Goal: Task Accomplishment & Management: Manage account settings

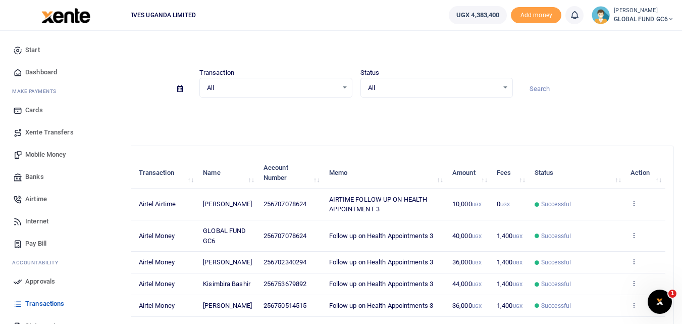
click at [58, 156] on span "Mobile Money" at bounding box center [45, 154] width 40 height 10
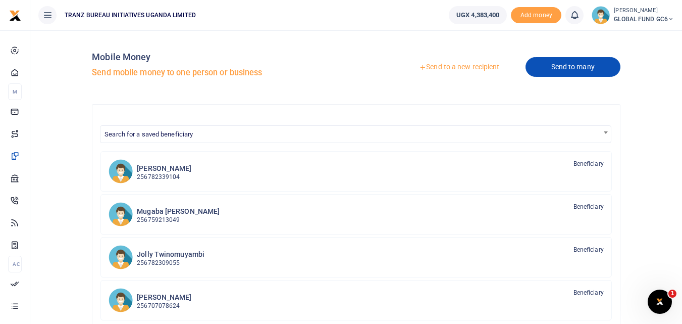
click at [558, 72] on link "Send to many" at bounding box center [573, 67] width 95 height 20
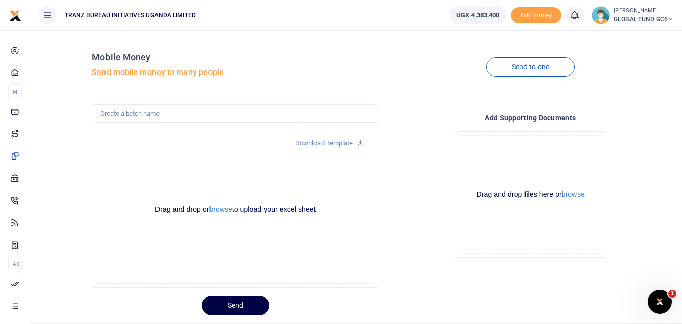
click at [219, 210] on button "browse" at bounding box center [221, 210] width 23 height 8
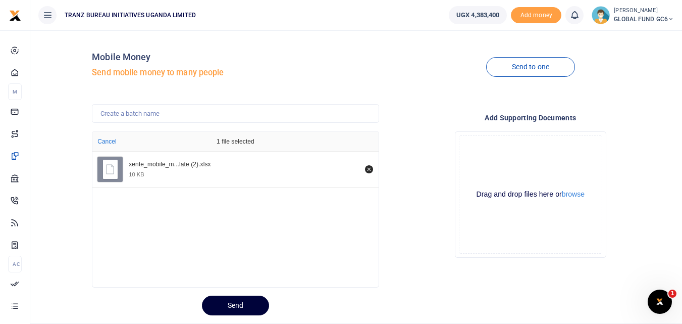
click at [237, 304] on button "Send" at bounding box center [235, 305] width 67 height 20
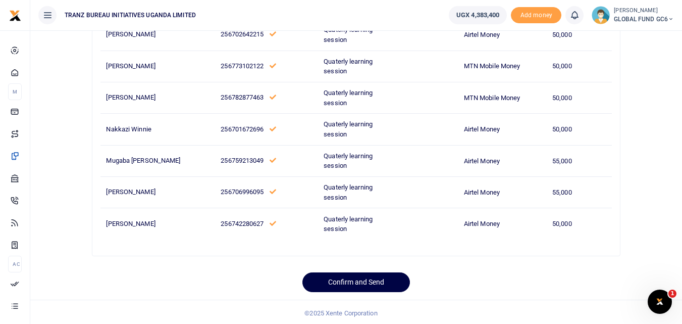
scroll to position [568, 0]
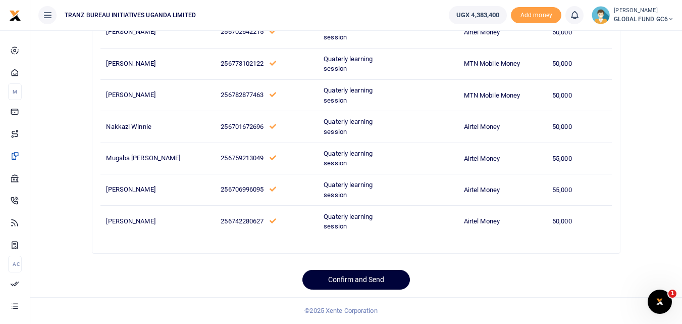
click at [343, 279] on button "Confirm and Send" at bounding box center [357, 280] width 108 height 20
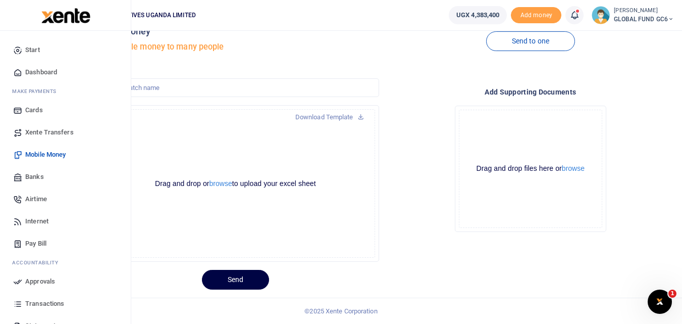
click at [35, 199] on span "Airtime" at bounding box center [36, 199] width 22 height 10
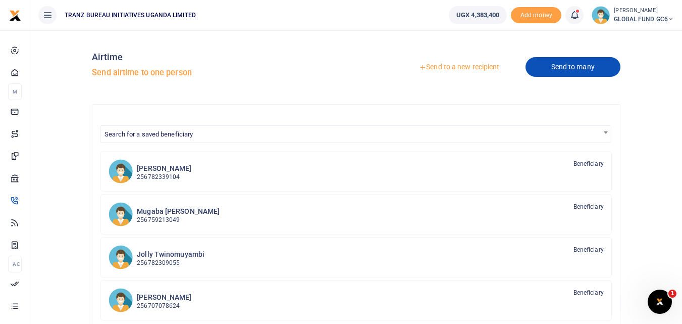
click at [554, 72] on link "Send to many" at bounding box center [573, 67] width 95 height 20
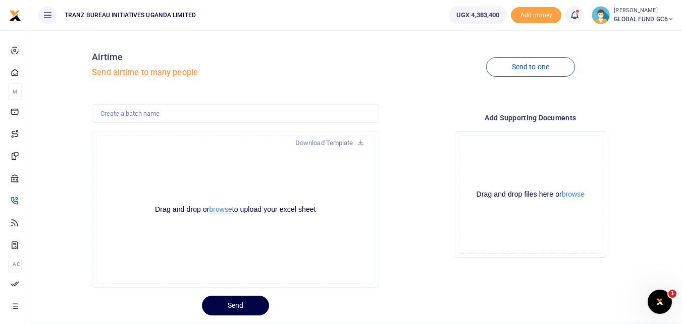
click at [218, 212] on button "browse" at bounding box center [221, 210] width 23 height 8
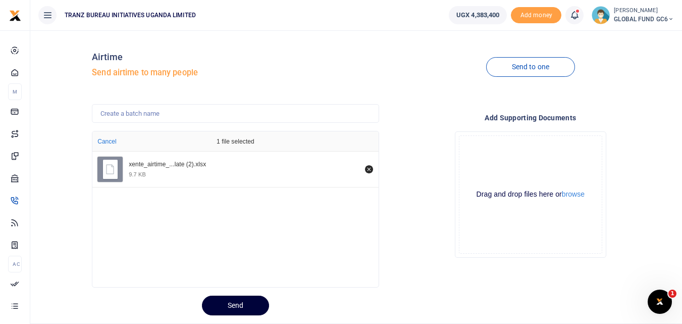
click at [233, 308] on button "Send" at bounding box center [235, 305] width 67 height 20
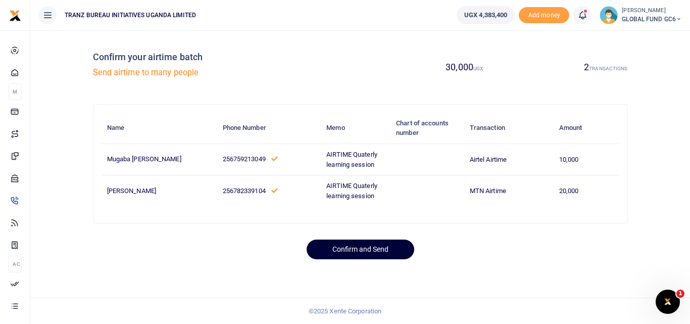
click at [333, 253] on button "Confirm and Send" at bounding box center [361, 249] width 108 height 20
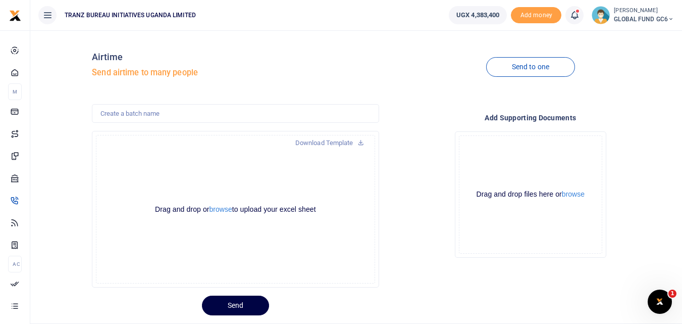
click at [570, 19] on icon at bounding box center [575, 15] width 10 height 11
click at [471, 88] on link "Transactions to act upon You have 23 awaiting for your to act on" at bounding box center [503, 72] width 161 height 40
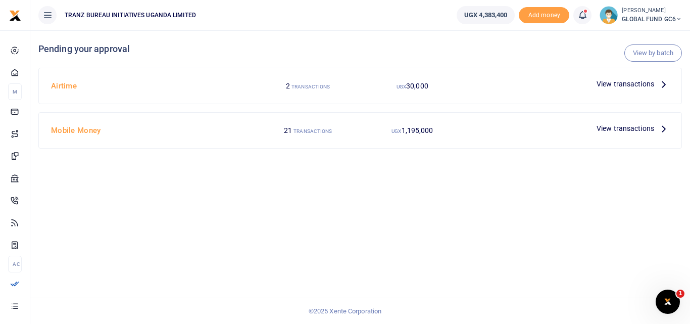
click at [626, 84] on span "View transactions" at bounding box center [625, 83] width 58 height 11
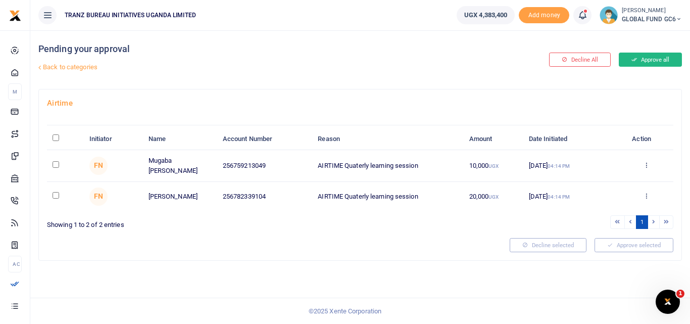
click at [639, 63] on button "Approve all" at bounding box center [650, 60] width 63 height 14
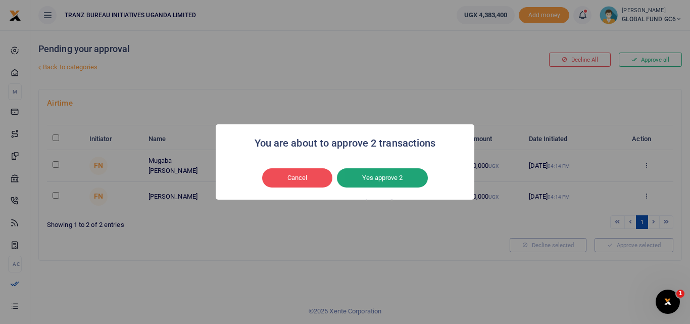
click at [394, 175] on button "Yes approve 2" at bounding box center [382, 177] width 91 height 19
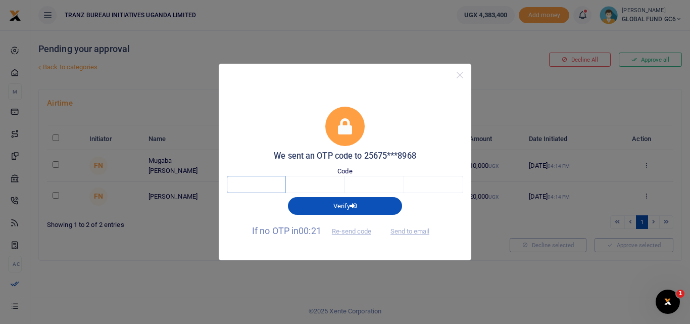
click at [243, 187] on input "text" at bounding box center [256, 184] width 59 height 17
type input "8"
type input "4"
type input "8"
type input "2"
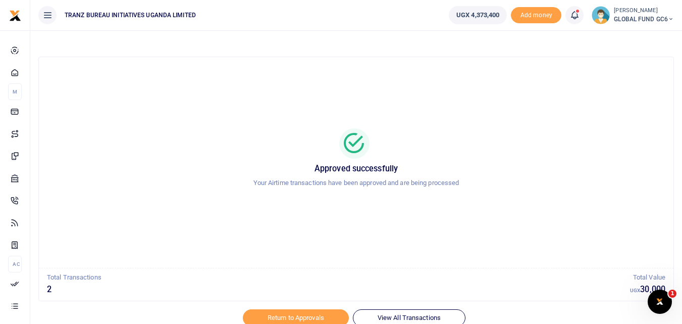
click at [287, 260] on div "Approved successfully Your Airtime transactions have been approved and are bein…" at bounding box center [356, 162] width 635 height 211
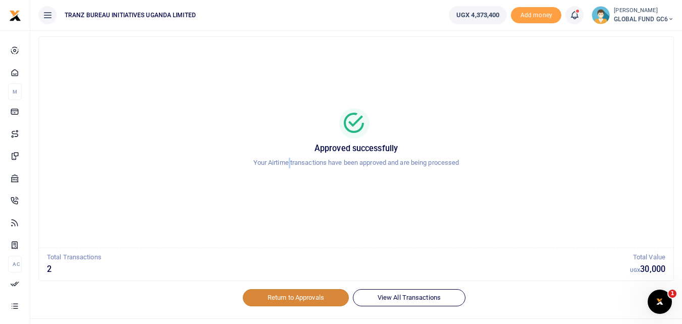
click at [274, 299] on link "Return to Approvals" at bounding box center [296, 297] width 106 height 17
click at [283, 294] on link "Return to Approvals" at bounding box center [296, 297] width 106 height 17
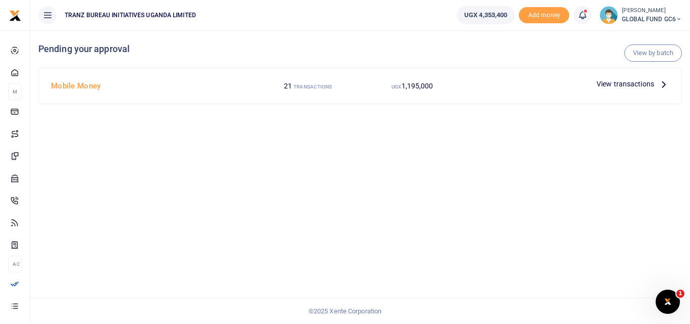
click at [607, 83] on span "View transactions" at bounding box center [625, 83] width 58 height 11
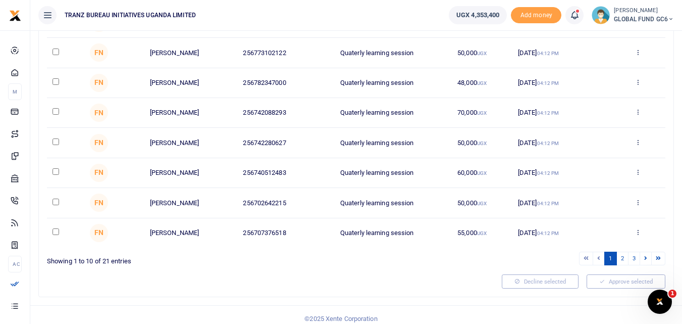
scroll to position [210, 0]
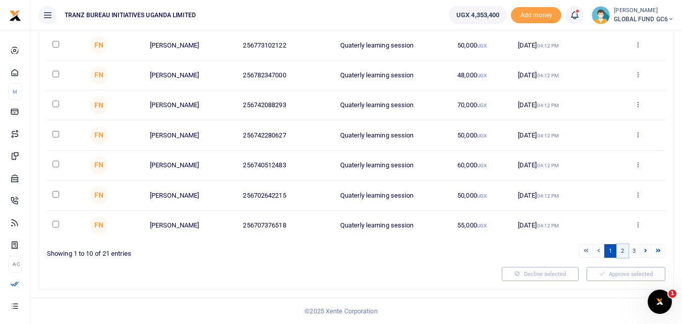
click at [624, 254] on link "2" at bounding box center [623, 251] width 12 height 14
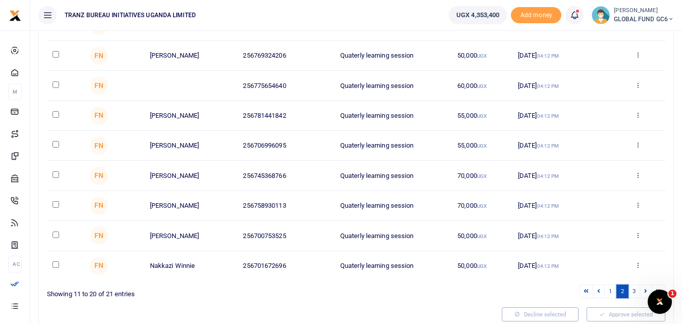
scroll to position [189, 0]
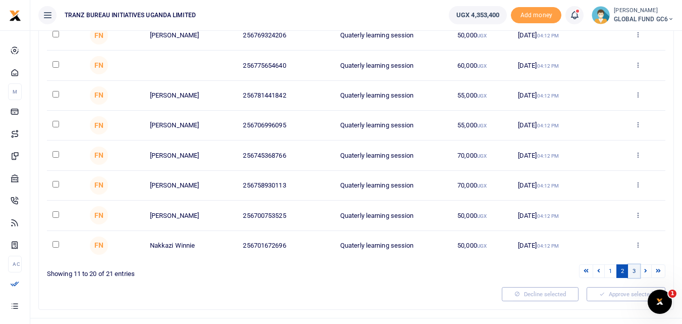
click at [634, 272] on link "3" at bounding box center [634, 271] width 12 height 14
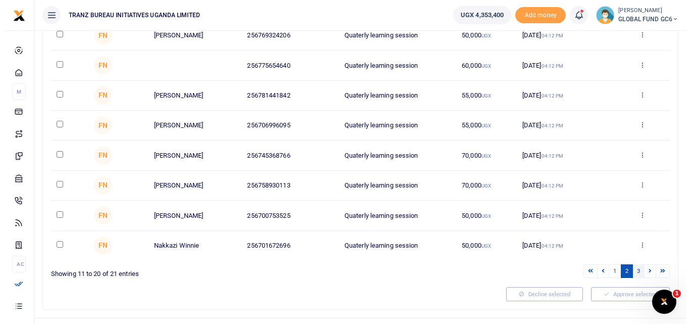
scroll to position [0, 0]
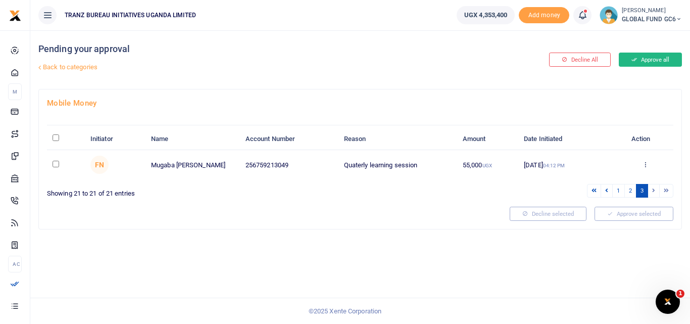
click at [654, 61] on button "Approve all" at bounding box center [650, 60] width 63 height 14
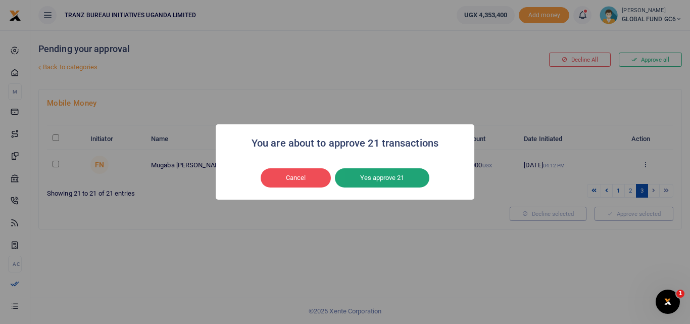
click at [392, 176] on button "Yes approve 21" at bounding box center [382, 177] width 94 height 19
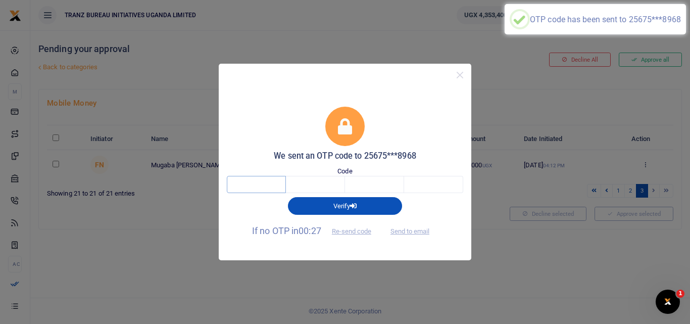
click at [243, 185] on input "text" at bounding box center [256, 184] width 59 height 17
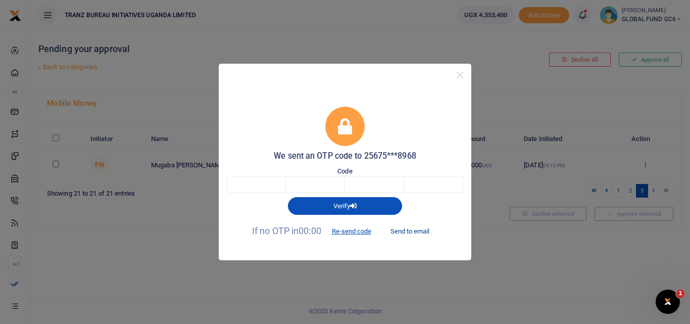
click at [415, 232] on button "Send to email" at bounding box center [410, 231] width 56 height 17
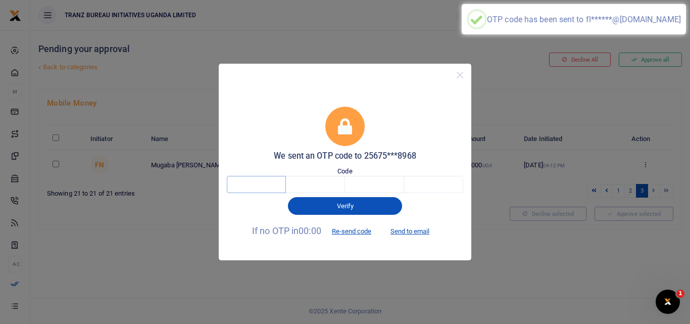
click at [252, 186] on input "text" at bounding box center [256, 184] width 59 height 17
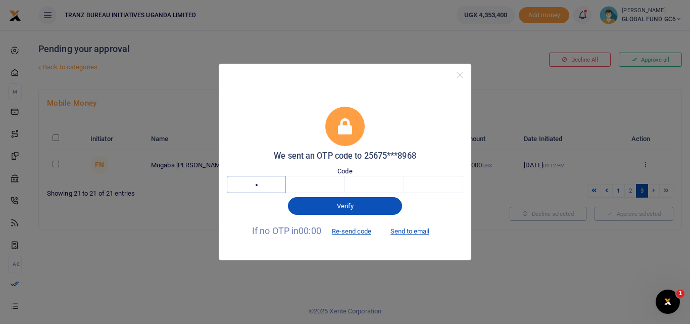
type input "3"
type input "4"
type input "6"
type input "2"
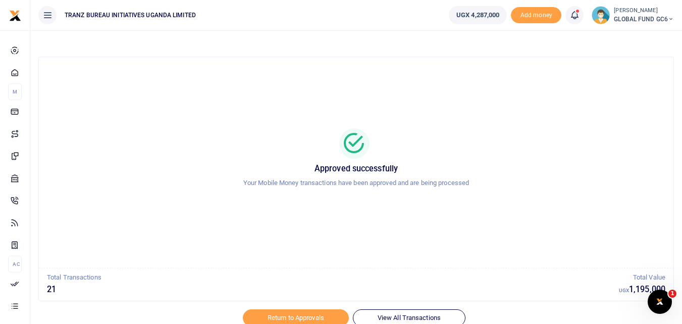
click at [384, 314] on div at bounding box center [341, 318] width 177 height 12
click at [467, 279] on p "Total Transactions" at bounding box center [333, 277] width 572 height 11
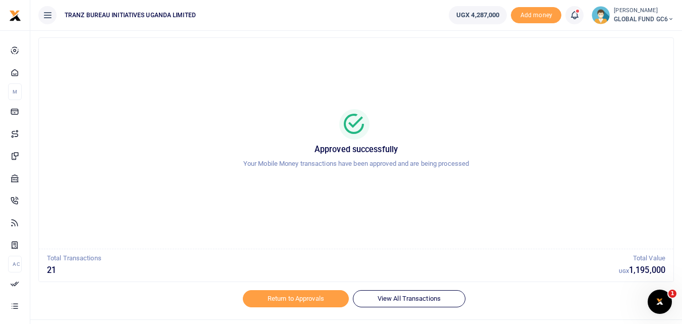
scroll to position [20, 0]
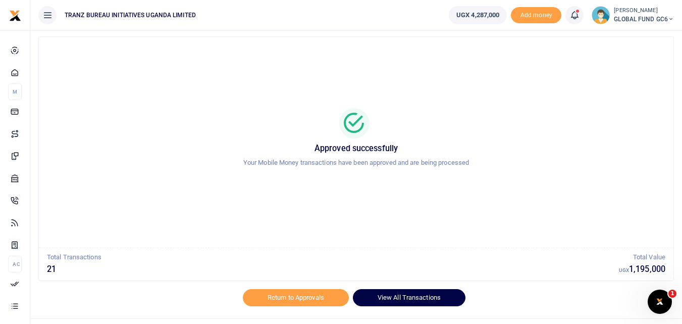
click at [399, 299] on link "View All Transactions" at bounding box center [409, 297] width 113 height 17
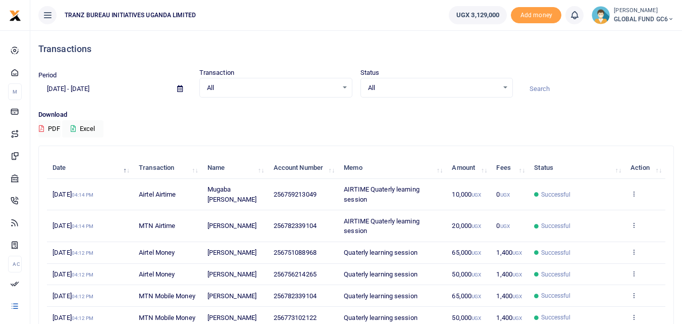
click at [370, 255] on td "Quaterly learning session" at bounding box center [392, 253] width 108 height 22
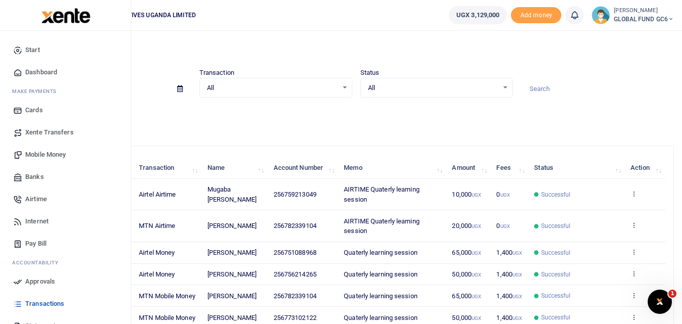
click at [48, 304] on span "Transactions" at bounding box center [44, 303] width 39 height 10
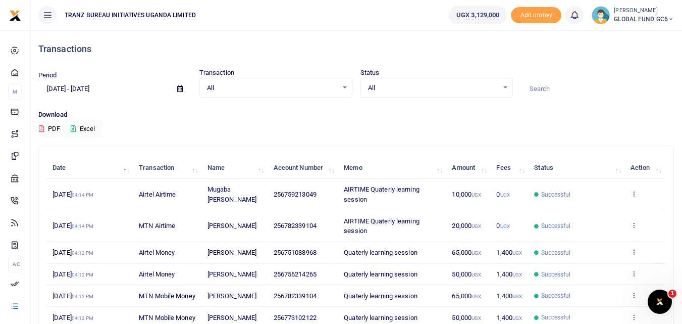
click at [79, 130] on button "Excel" at bounding box center [82, 128] width 41 height 17
